Goal: Information Seeking & Learning: Check status

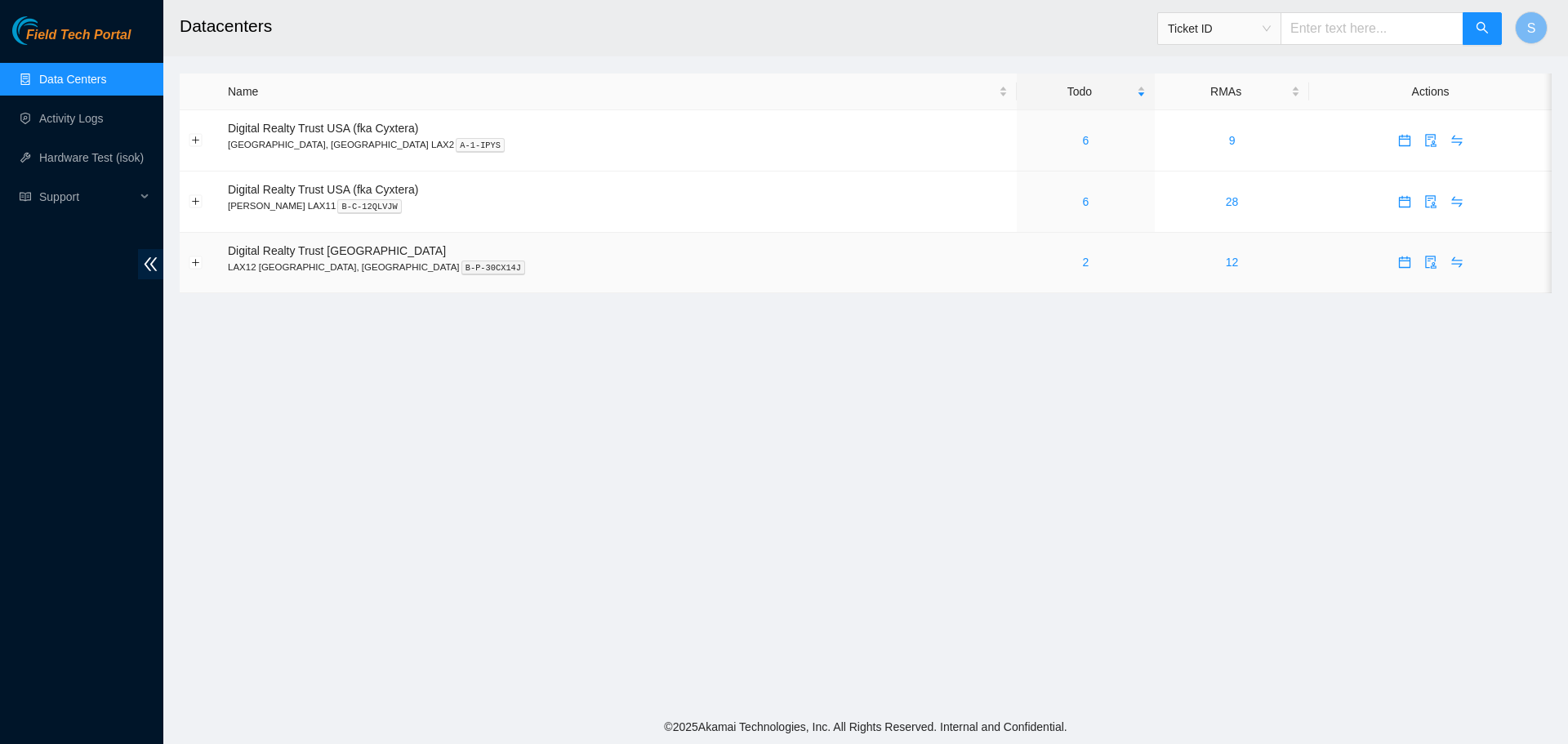
click at [1025, 258] on div "2" at bounding box center [1085, 261] width 120 height 18
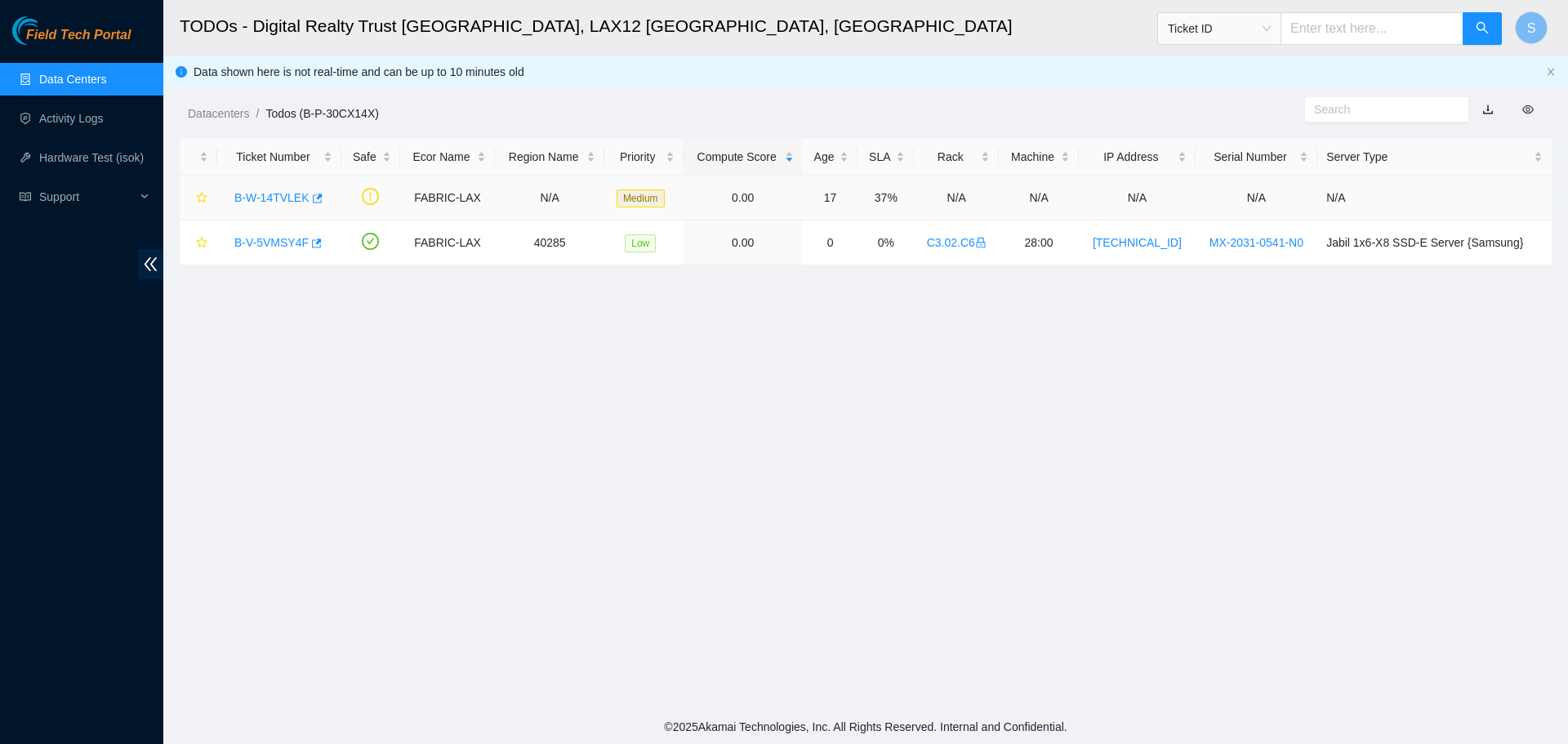
click at [261, 198] on link "B-W-14TVLEK" at bounding box center [271, 198] width 75 height 13
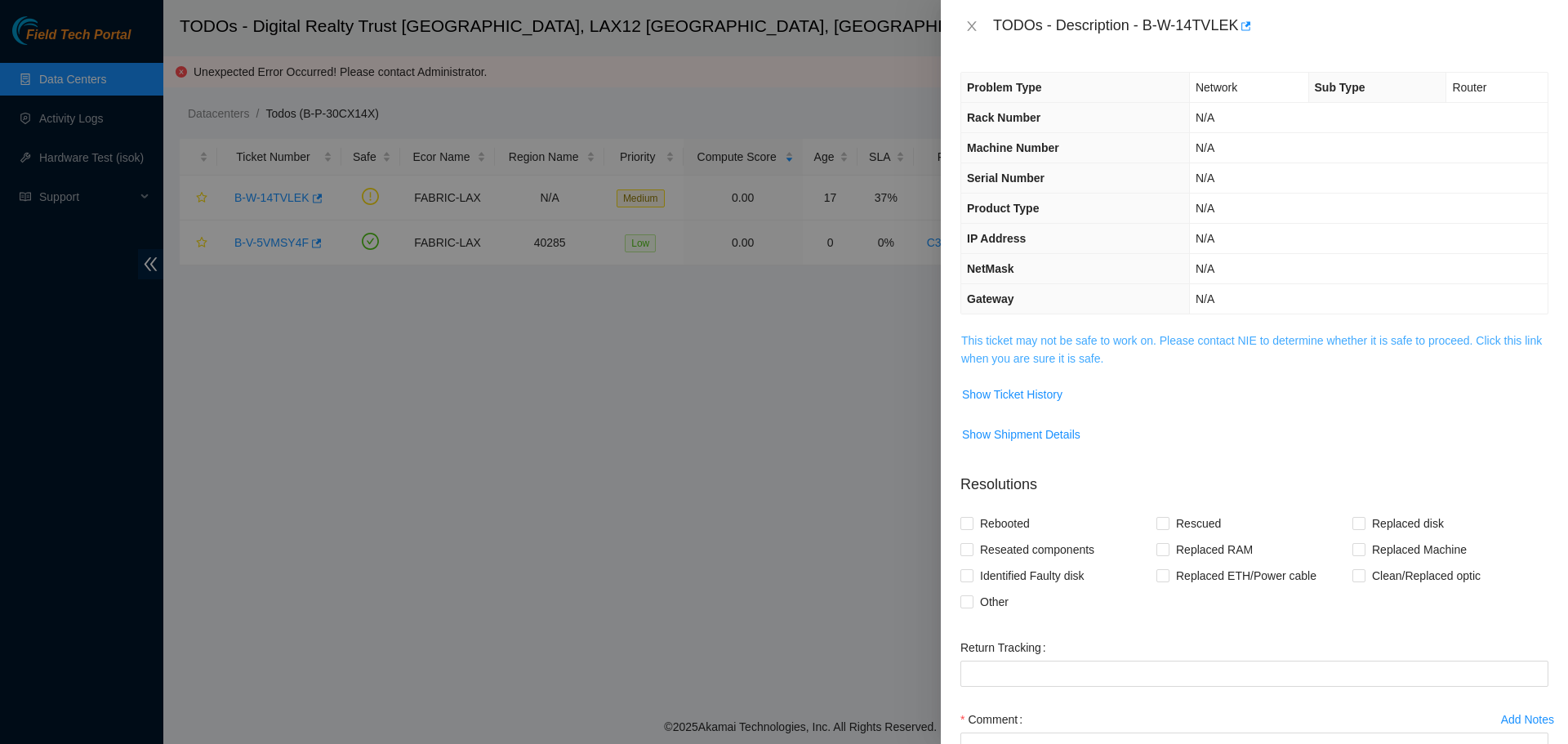
click at [1108, 362] on link "This ticket may not be safe to work on. Please contact NIE to determine whether…" at bounding box center [1251, 350] width 581 height 31
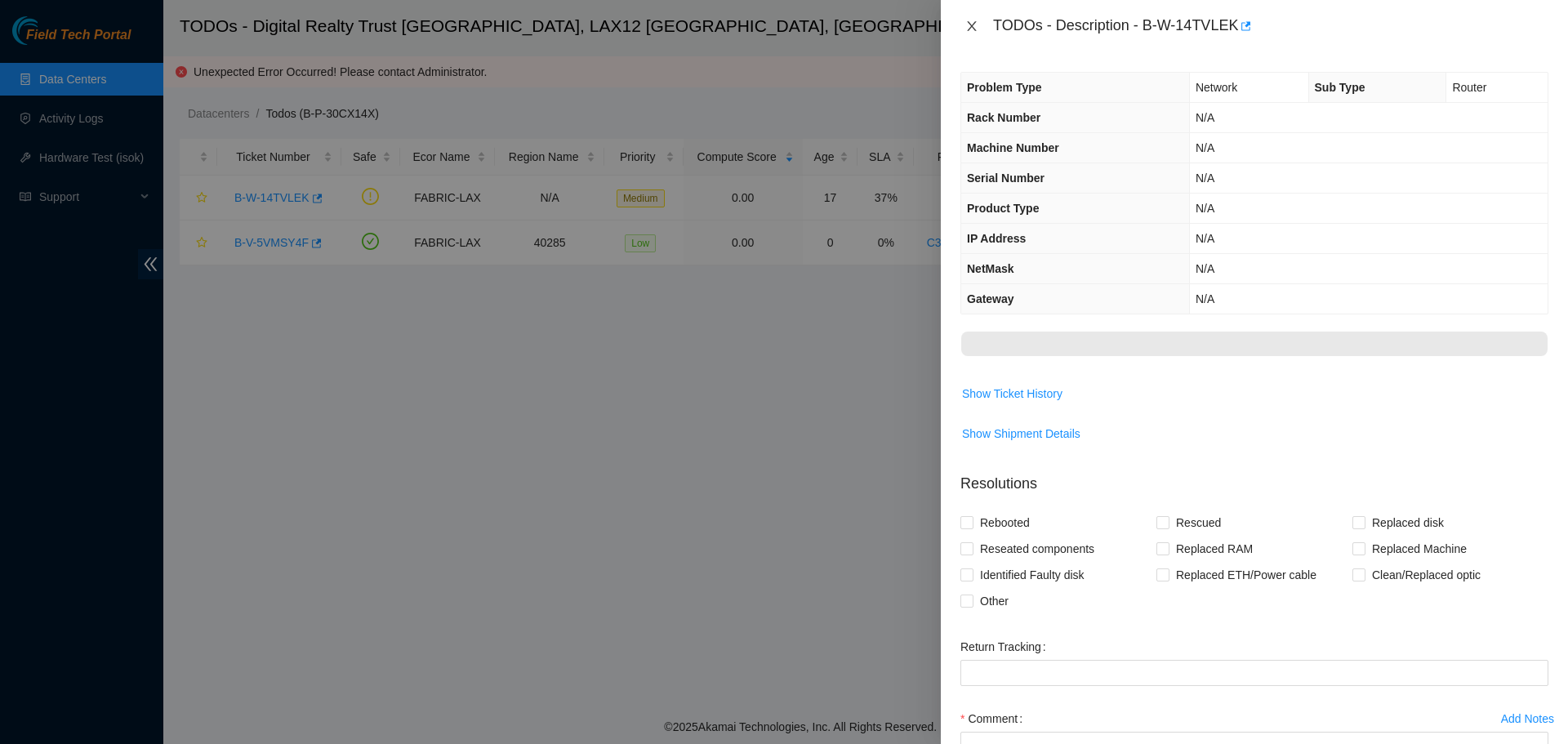
click at [976, 25] on icon "close" at bounding box center [972, 26] width 13 height 13
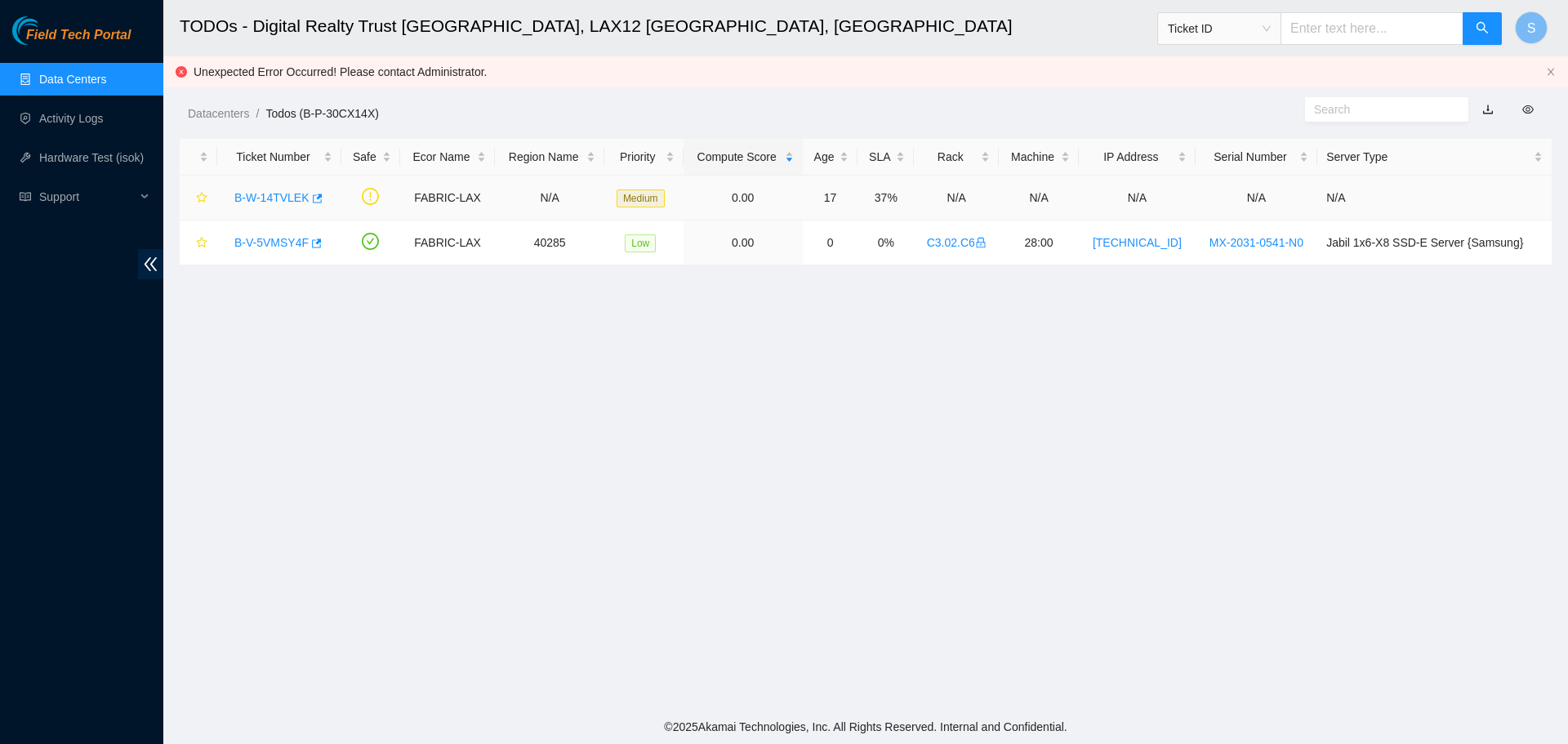
click at [267, 191] on link "B-W-14TVLEK" at bounding box center [271, 198] width 75 height 13
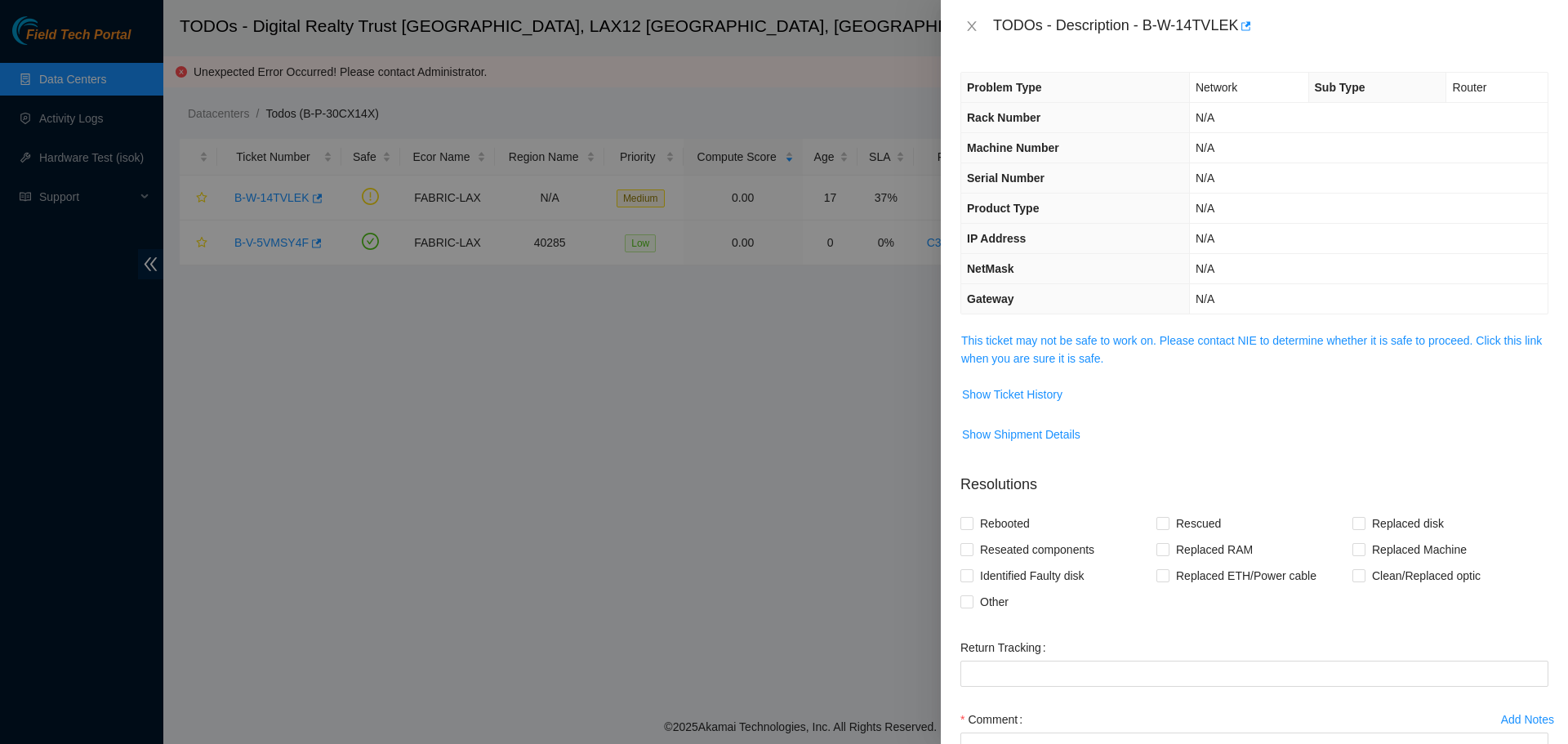
click at [1041, 377] on td "This ticket may not be safe to work on. Please contact NIE to determine whether…" at bounding box center [1254, 355] width 588 height 50
click at [1044, 361] on link "This ticket may not be safe to work on. Please contact NIE to determine whether…" at bounding box center [1251, 350] width 581 height 31
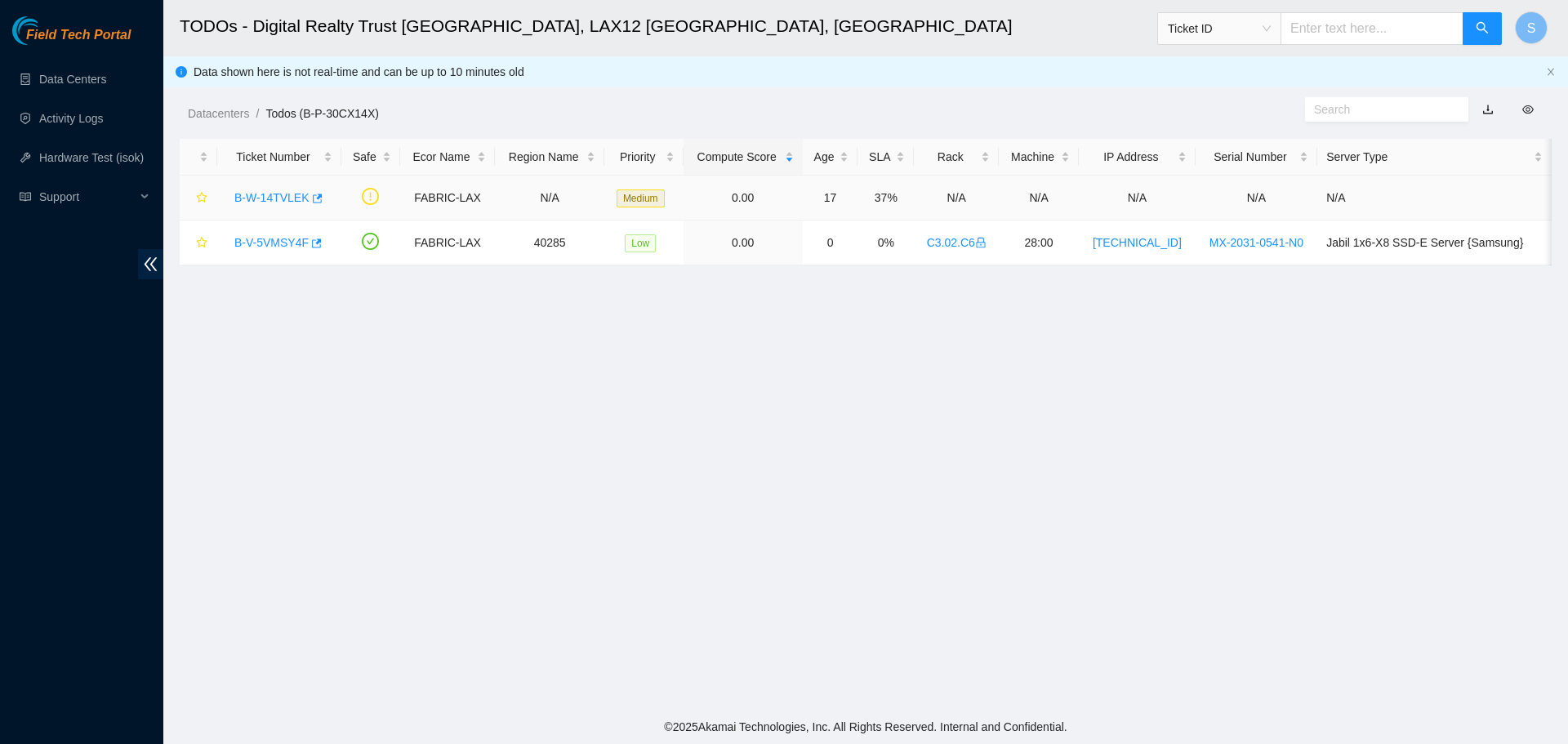
click at [277, 197] on link "B-W-14TVLEK" at bounding box center [271, 198] width 75 height 13
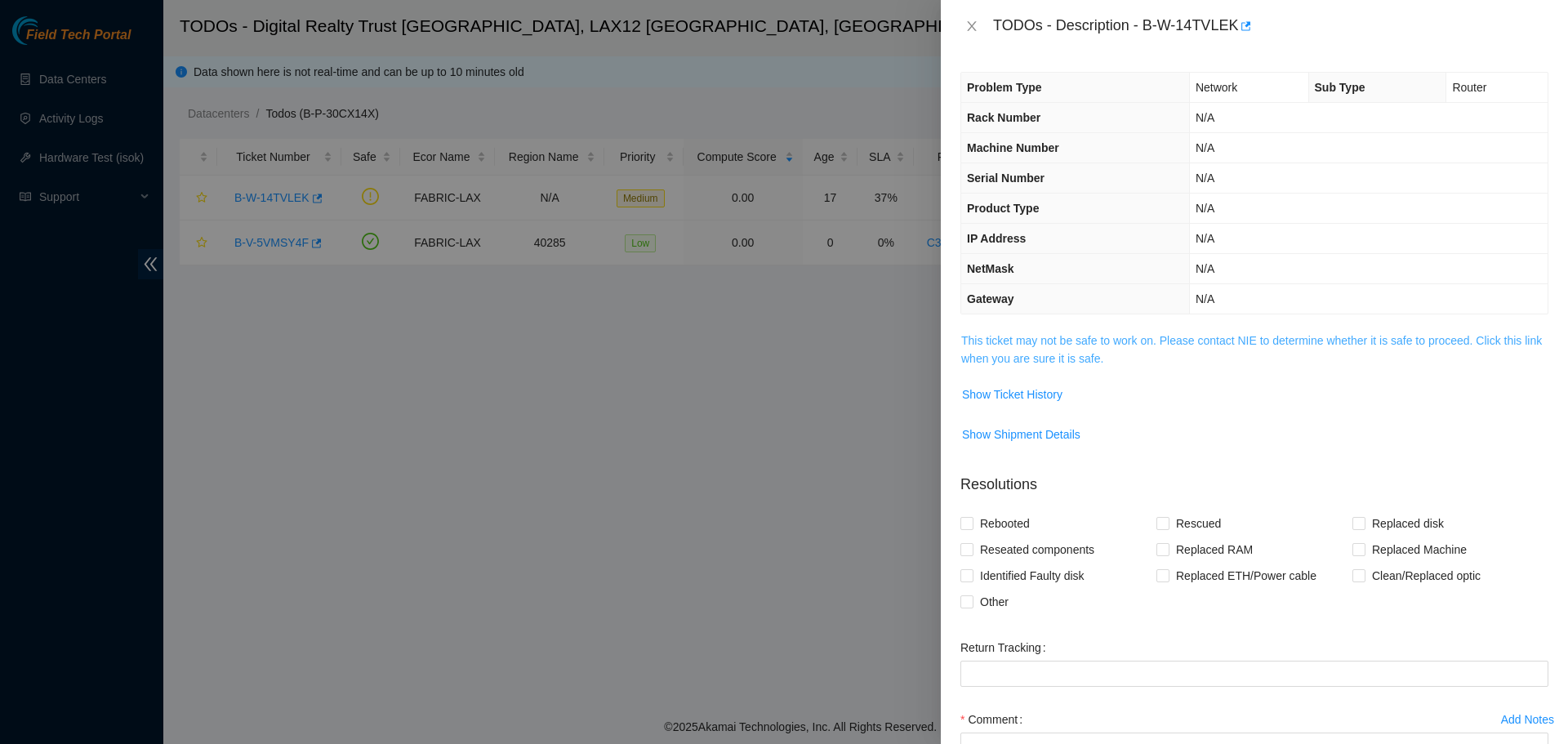
click at [1081, 358] on link "This ticket may not be safe to work on. Please contact NIE to determine whether…" at bounding box center [1251, 350] width 581 height 31
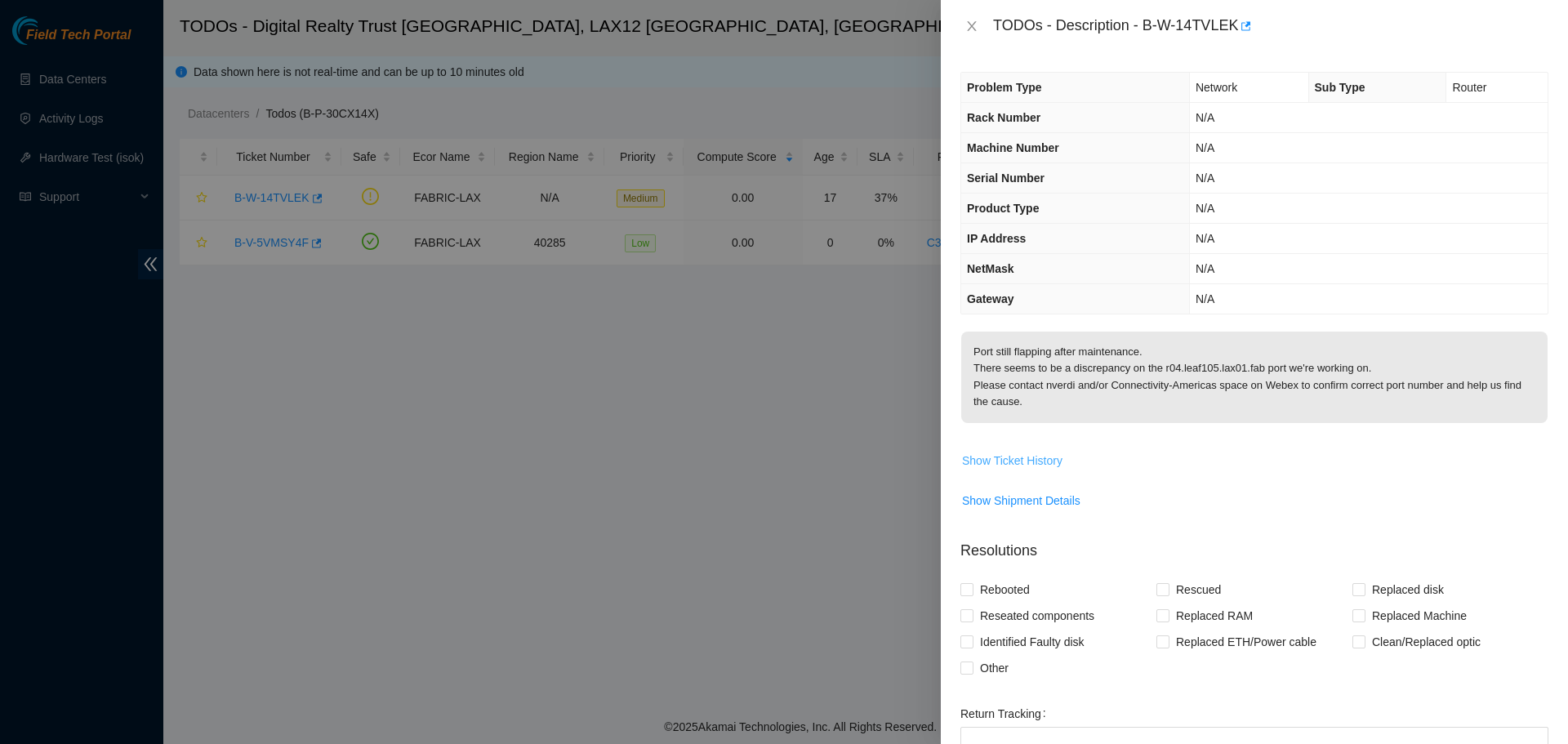
click at [1027, 451] on span "Show Ticket History" at bounding box center [1011, 460] width 101 height 18
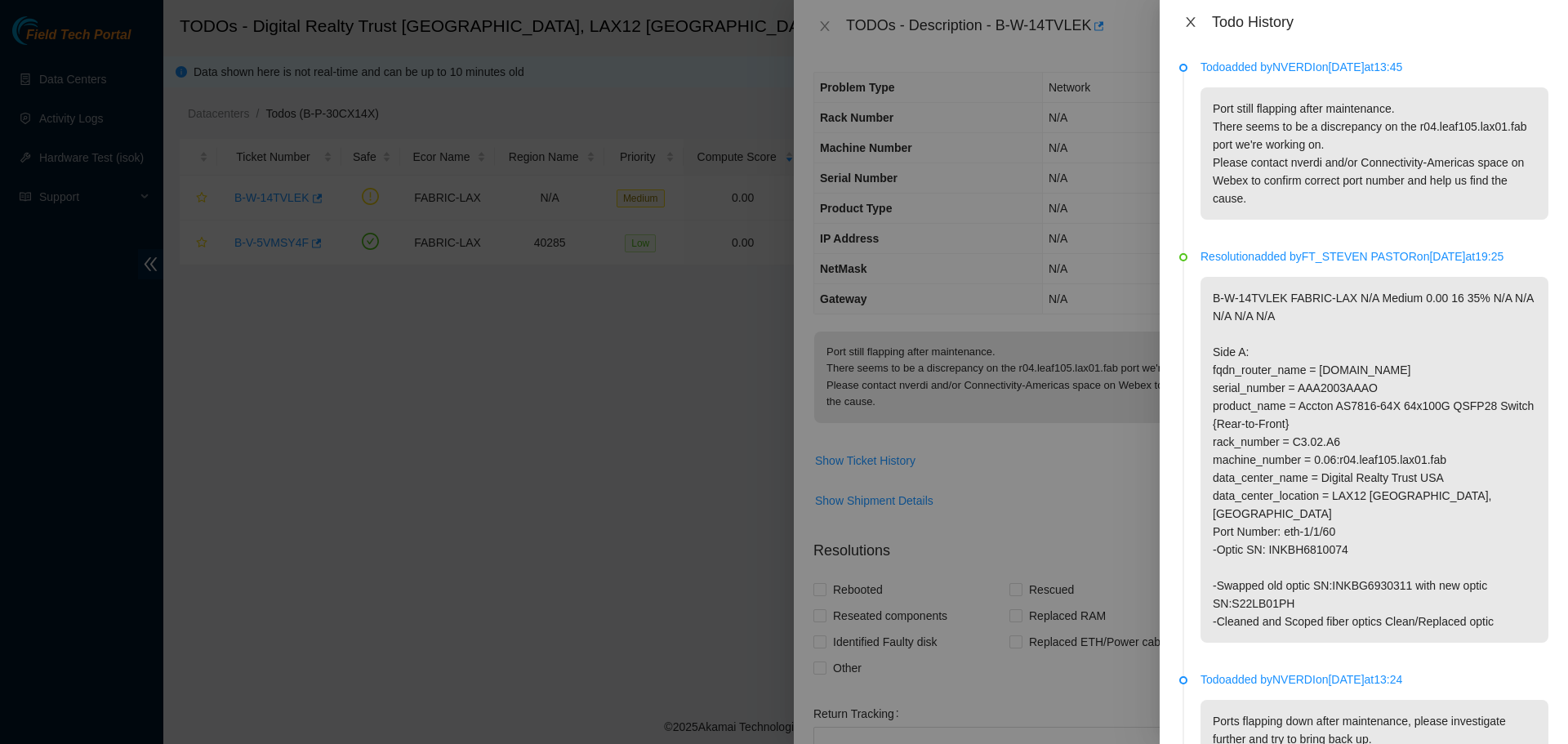
click at [1193, 20] on icon "close" at bounding box center [1191, 22] width 13 height 13
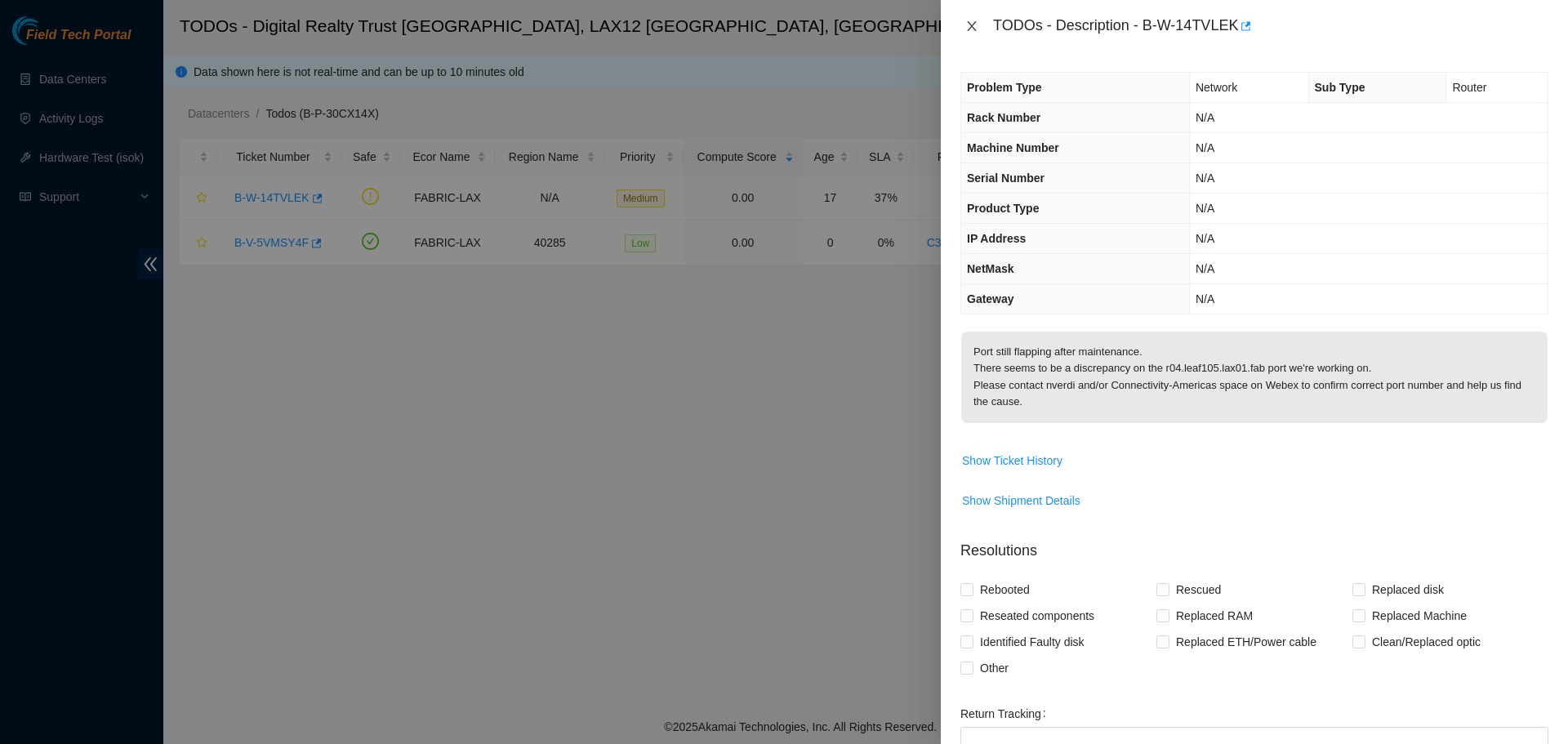
click at [975, 25] on icon "close" at bounding box center [972, 26] width 13 height 13
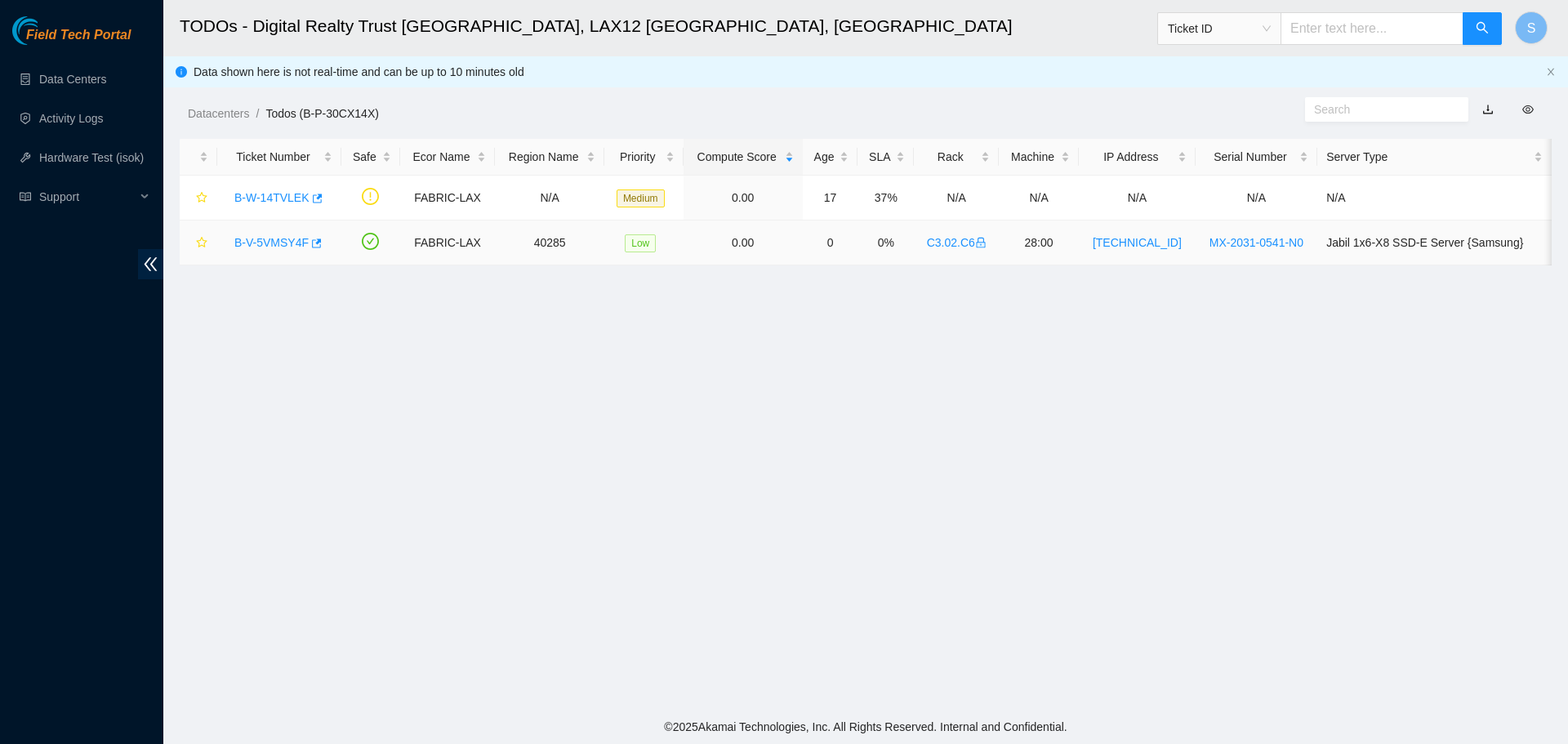
click at [297, 246] on link "B-V-5VMSY4F" at bounding box center [271, 243] width 75 height 13
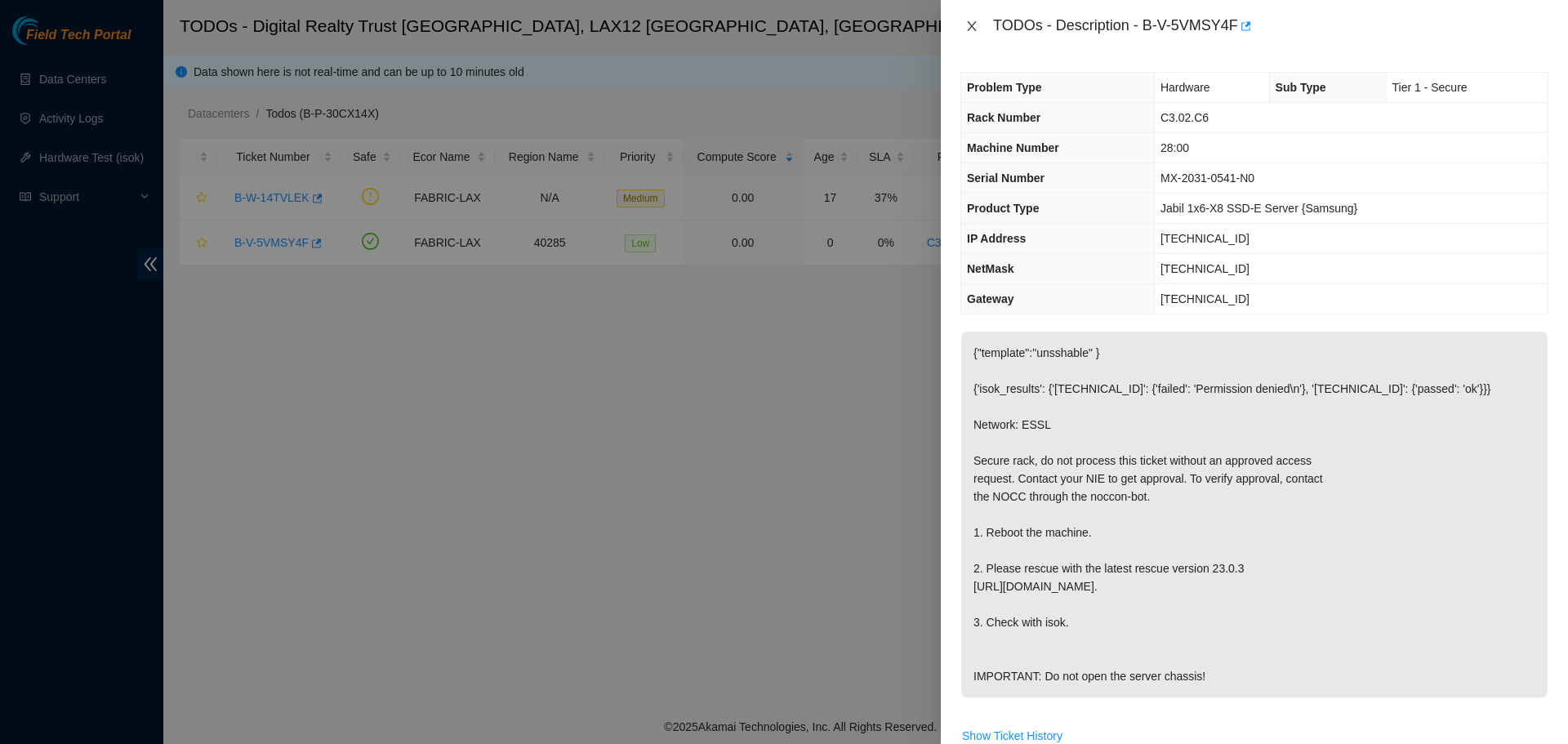
drag, startPoint x: 965, startPoint y: 15, endPoint x: 969, endPoint y: 30, distance: 15.5
click at [969, 30] on div "TODOs - Description - B-V-5VMSY4F" at bounding box center [1254, 26] width 588 height 26
click at [969, 30] on icon "close" at bounding box center [972, 26] width 13 height 13
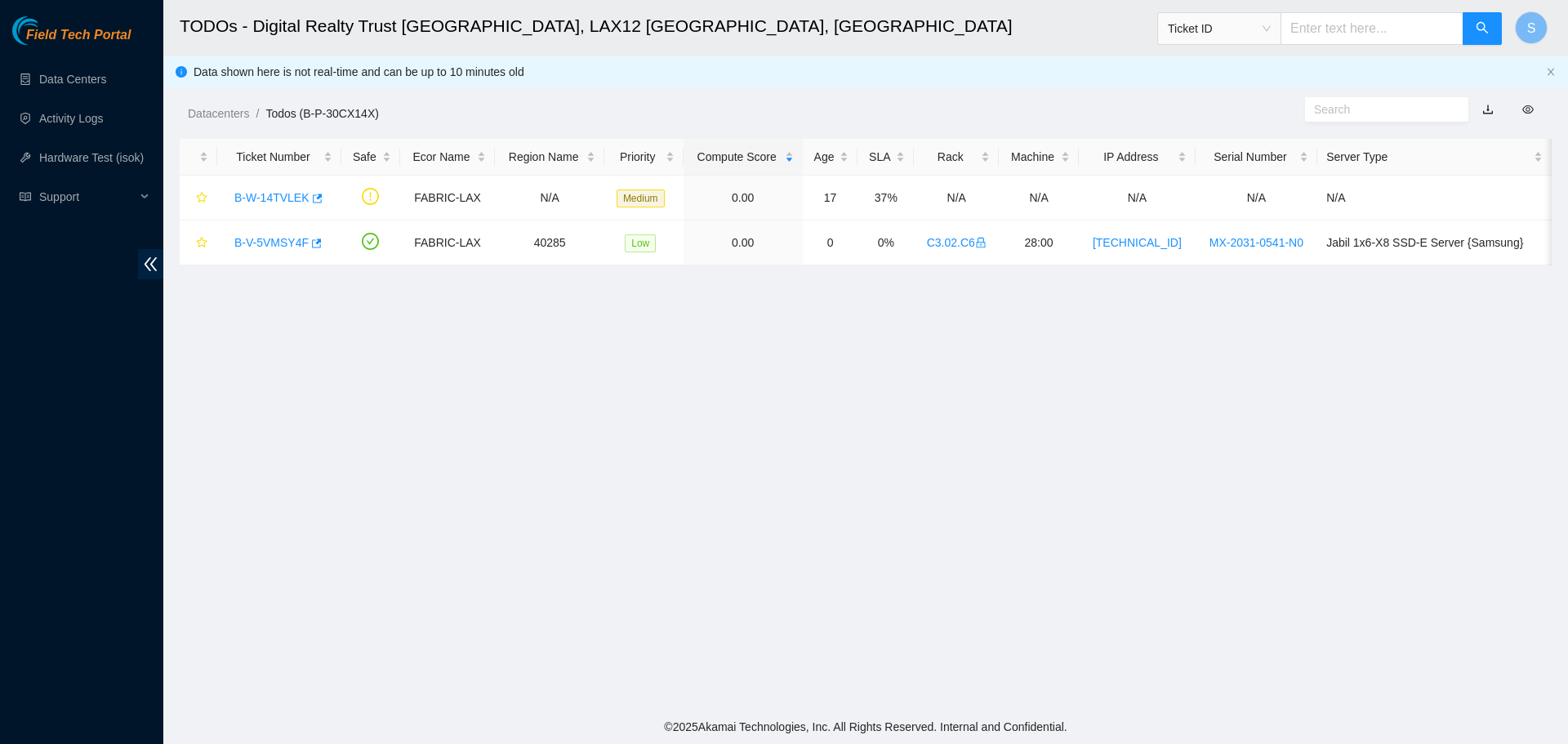
click at [746, 386] on main "TODOs - Digital Realty Trust USA, LAX12 El Segundo, CA Ticket ID S Data shown h…" at bounding box center [866, 354] width 1405 height 710
click at [741, 386] on main "TODOs - Digital Realty Trust USA, LAX12 El Segundo, CA Ticket ID S Data shown h…" at bounding box center [866, 354] width 1405 height 710
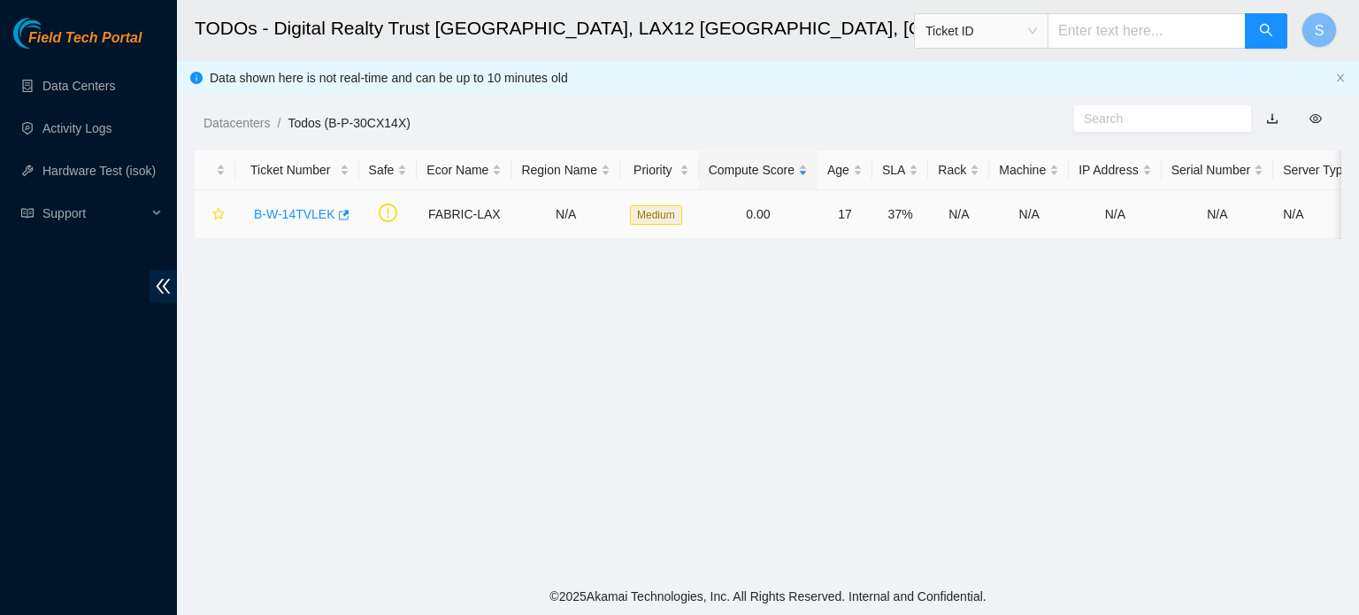
click at [289, 208] on link "B-W-14TVLEK" at bounding box center [294, 214] width 81 height 14
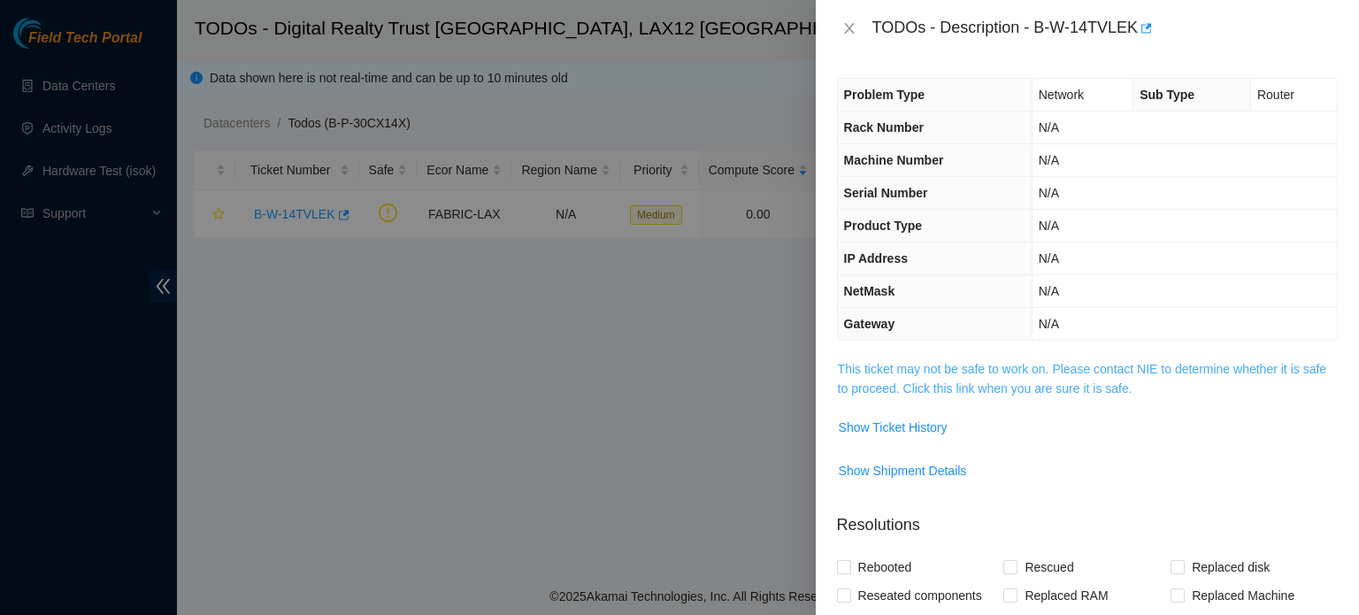
click at [1082, 381] on link "This ticket may not be safe to work on. Please contact NIE to determine whether…" at bounding box center [1082, 379] width 488 height 34
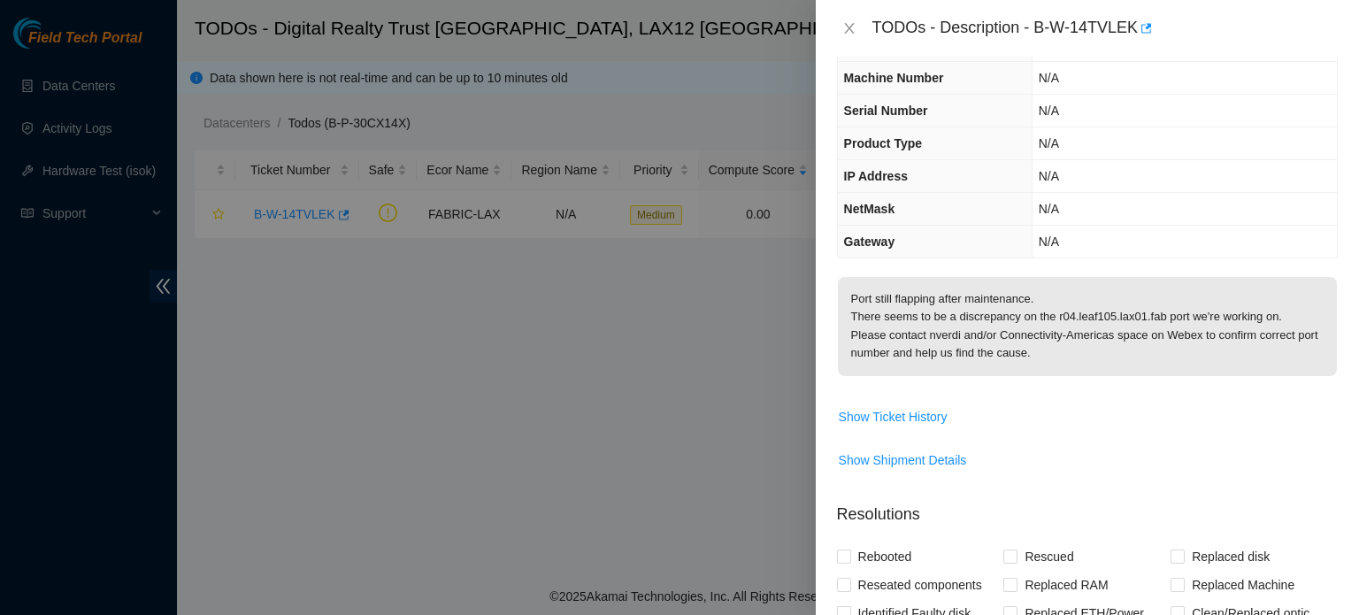
scroll to position [88, 0]
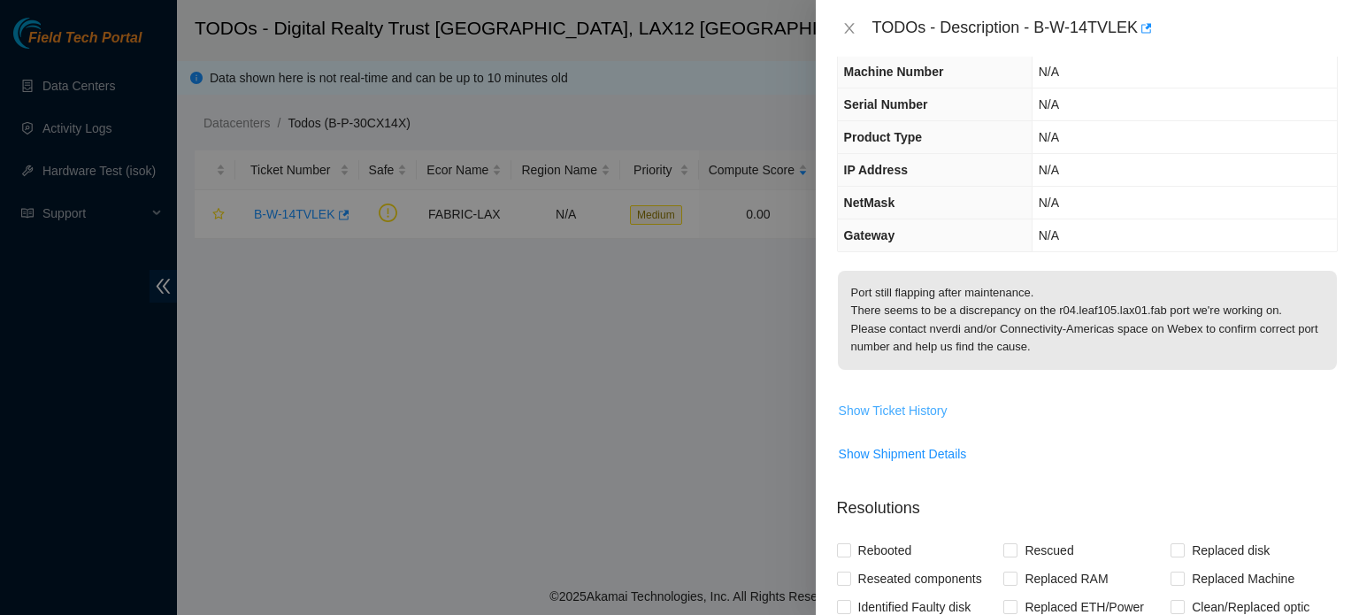
click at [902, 408] on span "Show Ticket History" at bounding box center [893, 410] width 109 height 19
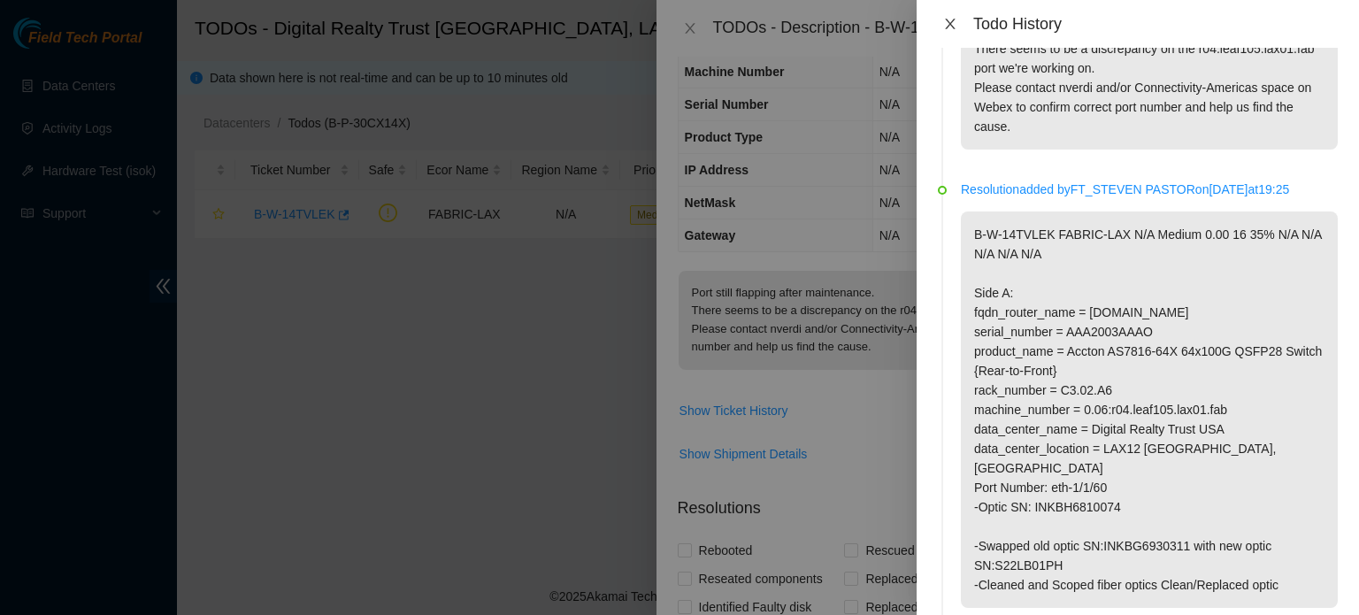
click at [959, 27] on button "Close" at bounding box center [950, 24] width 25 height 17
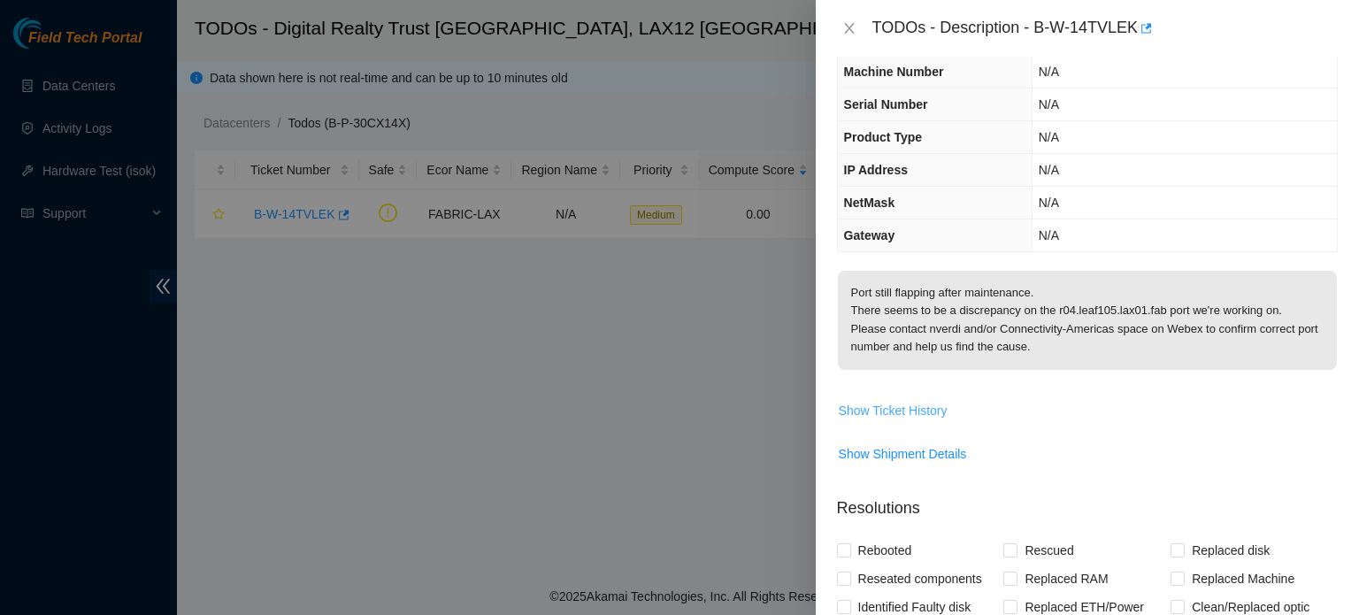
click at [925, 417] on span "Show Ticket History" at bounding box center [893, 410] width 109 height 19
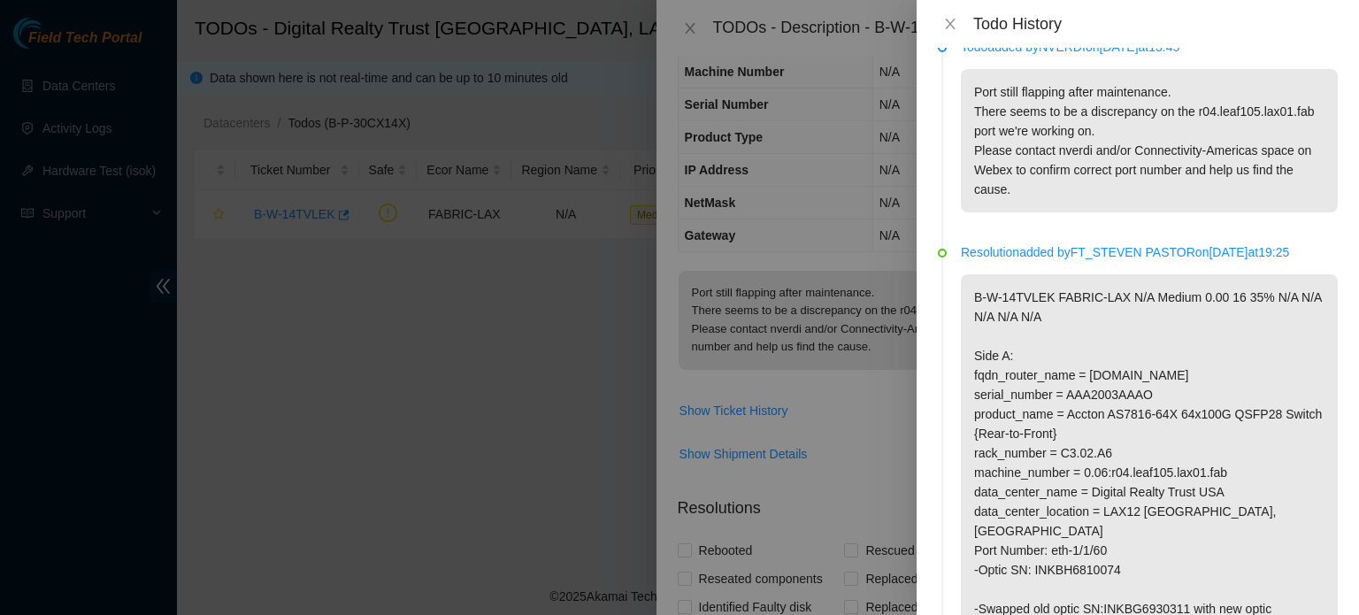
scroll to position [0, 0]
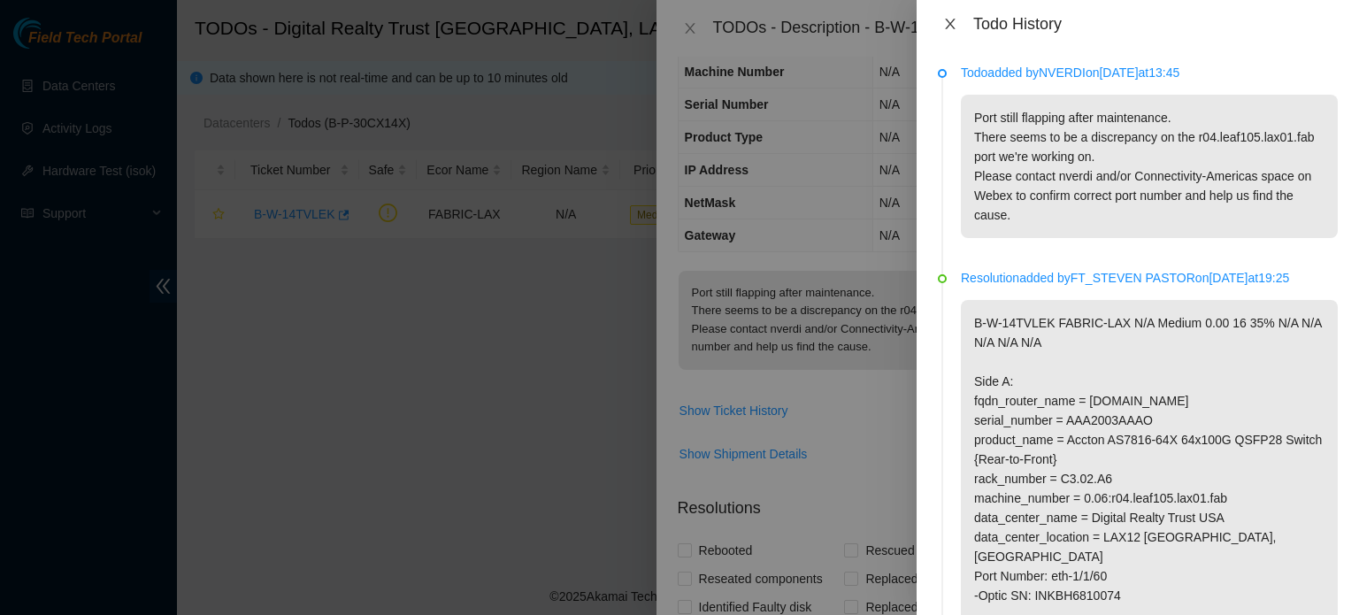
click at [956, 29] on icon "close" at bounding box center [950, 24] width 14 height 14
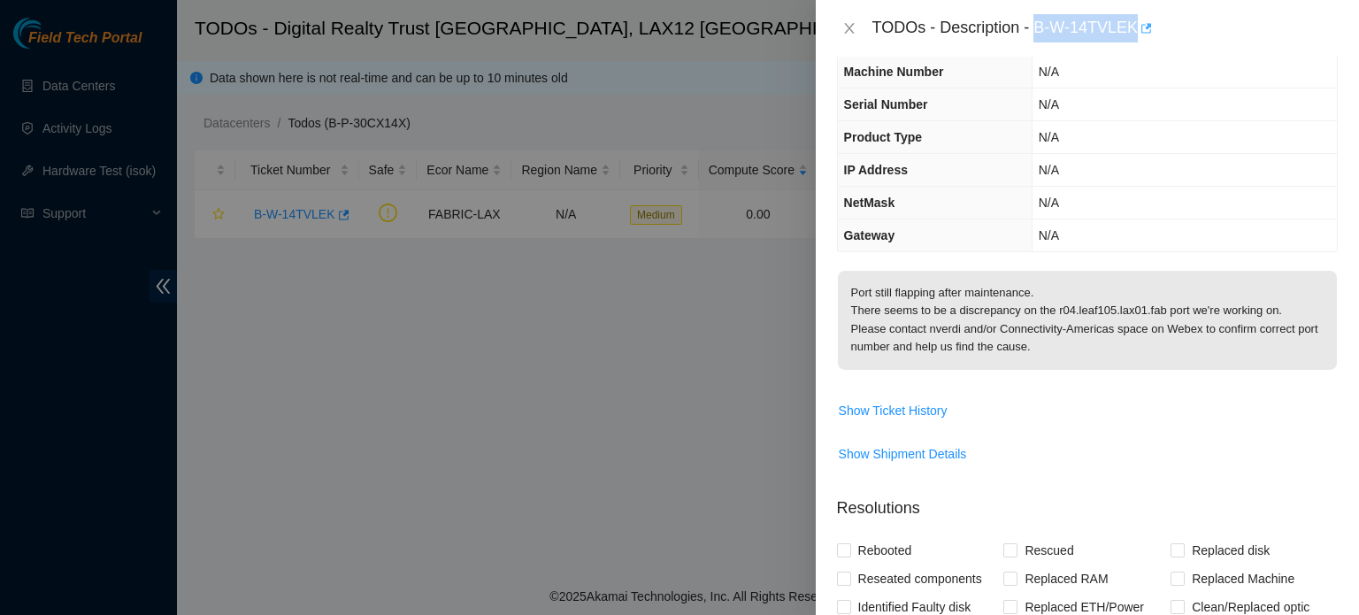
drag, startPoint x: 1040, startPoint y: 28, endPoint x: 1143, endPoint y: 38, distance: 104.0
click at [1143, 38] on div "TODOs - Description - B-W-14TVLEK" at bounding box center [1104, 28] width 465 height 28
copy div "B-W-14TVLEK"
click at [878, 407] on span "Show Ticket History" at bounding box center [893, 410] width 109 height 19
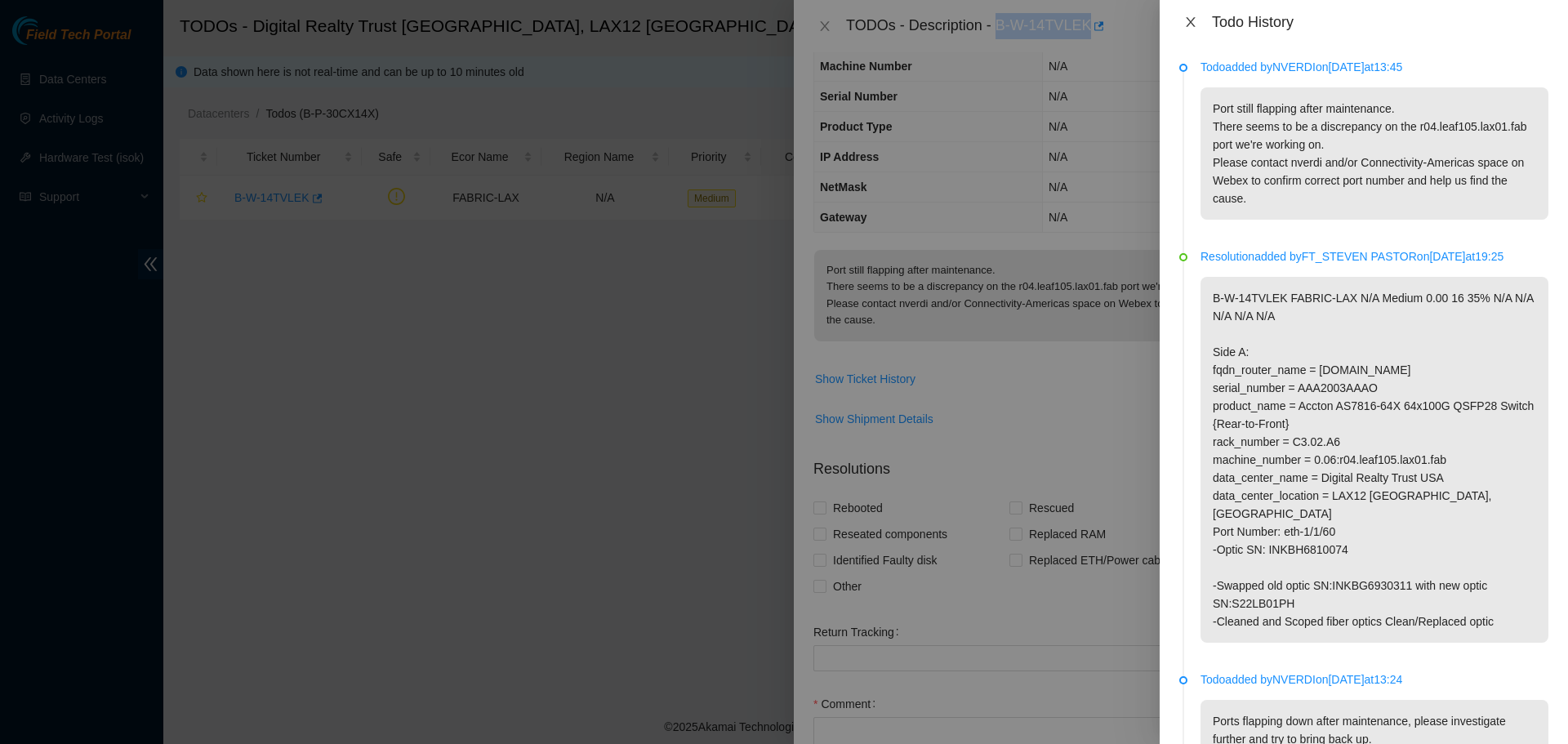
click at [1190, 20] on icon "close" at bounding box center [1191, 22] width 13 height 13
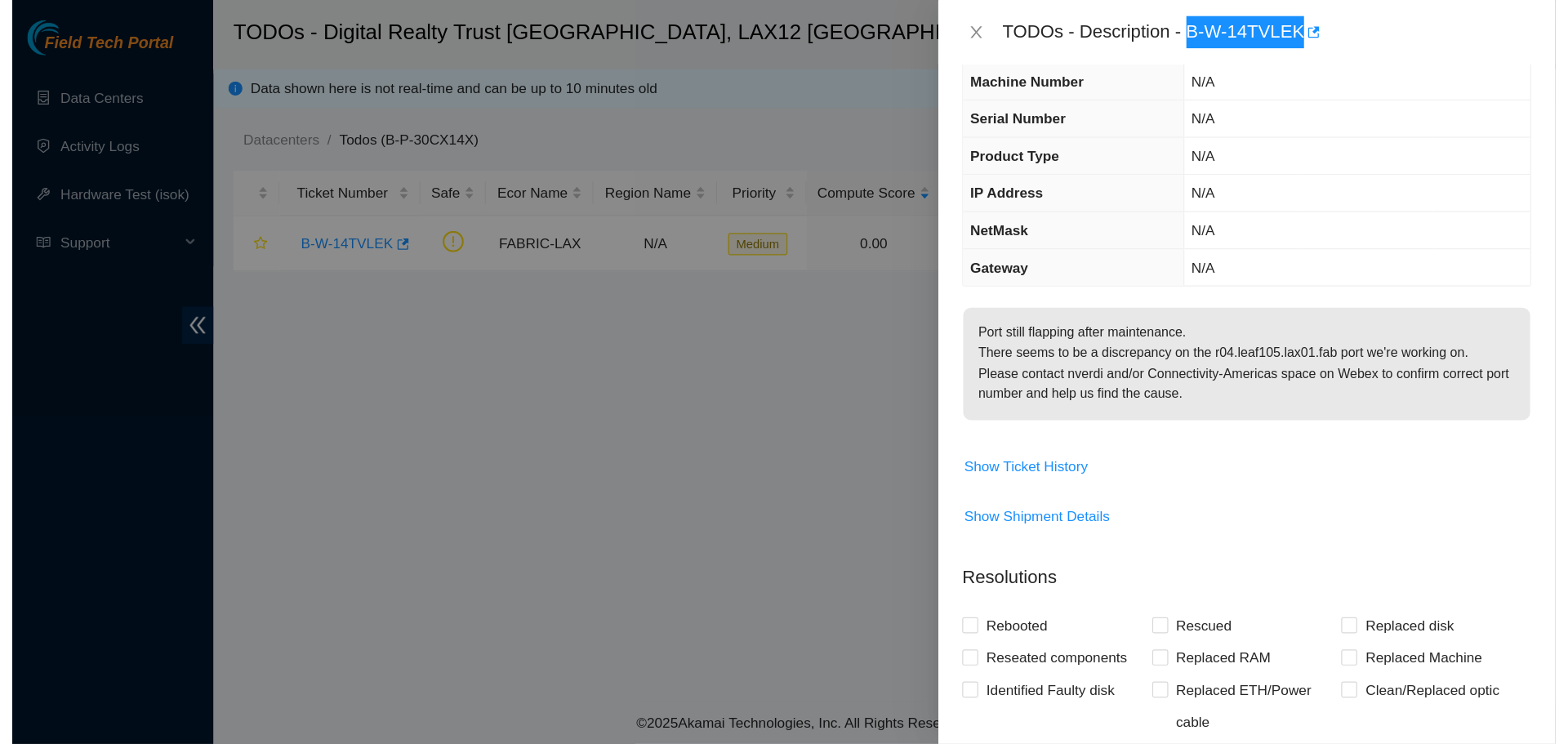
scroll to position [81, 0]
